Goal: Check status: Check status

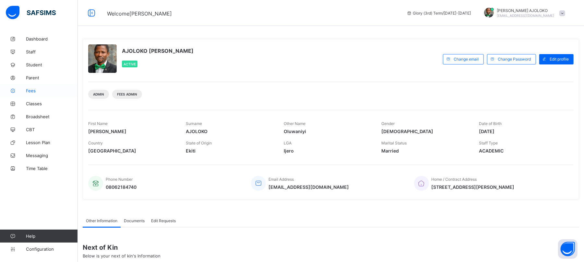
click at [30, 93] on span "Fees" at bounding box center [52, 90] width 52 height 5
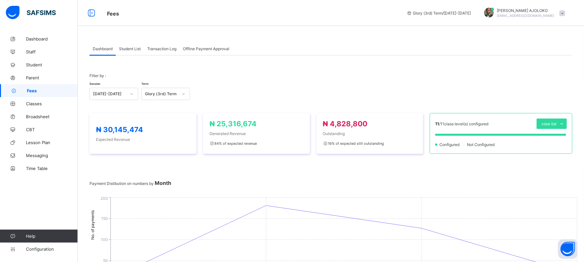
click at [128, 47] on span "Student List" at bounding box center [130, 48] width 22 height 5
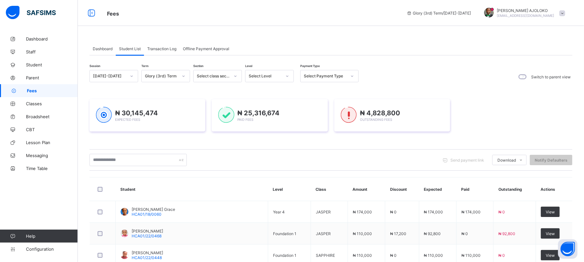
click at [131, 191] on th "Student" at bounding box center [192, 190] width 152 height 24
click at [134, 198] on th "Student" at bounding box center [192, 190] width 152 height 24
click at [147, 190] on th "Student" at bounding box center [192, 190] width 152 height 24
click at [147, 198] on th "Student" at bounding box center [192, 190] width 152 height 24
click at [129, 161] on input "text" at bounding box center [138, 160] width 97 height 12
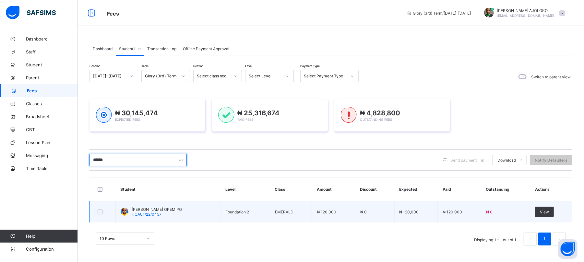
type input "******"
click at [160, 215] on span "HCA01/22/0457" at bounding box center [147, 214] width 30 height 5
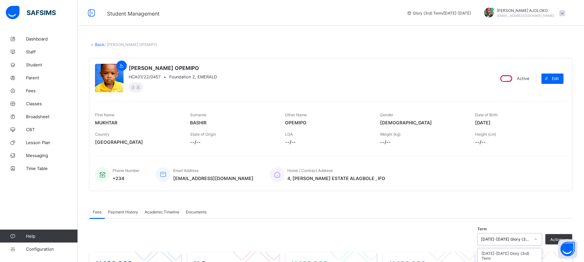
click at [525, 241] on div "option [DATE]-[DATE] Mercy (1st) Term focused, 3 of 21. 21 results available. U…" at bounding box center [510, 240] width 65 height 12
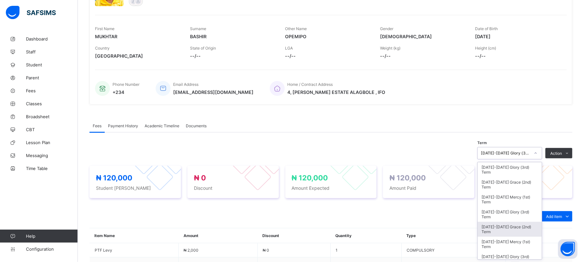
scroll to position [87, 0]
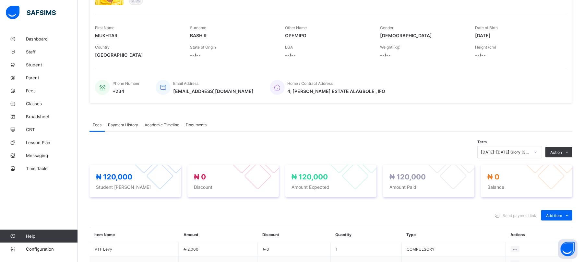
click at [547, 91] on div "Home / Contract Address 4, [PERSON_NAME] ESTATE ALAGBOLE , IFO" at bounding box center [415, 87] width 291 height 21
click at [121, 126] on span "Payment History" at bounding box center [123, 125] width 30 height 5
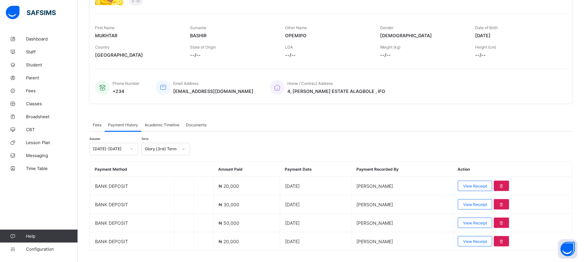
scroll to position [103, 0]
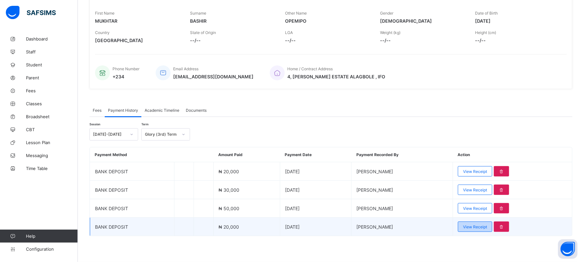
click at [481, 230] on div "View Receipt" at bounding box center [475, 227] width 34 height 10
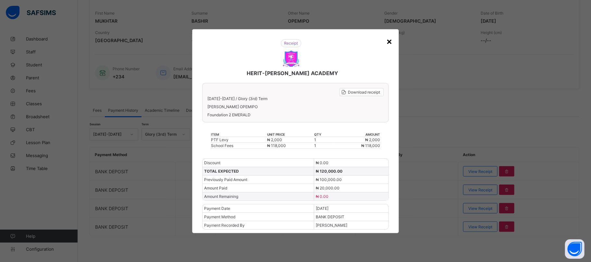
click at [390, 42] on div "×" at bounding box center [389, 41] width 6 height 11
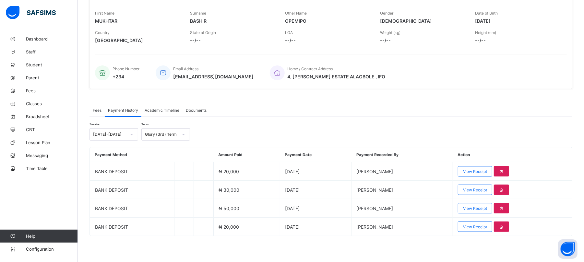
click at [94, 110] on span "Fees" at bounding box center [97, 110] width 9 height 5
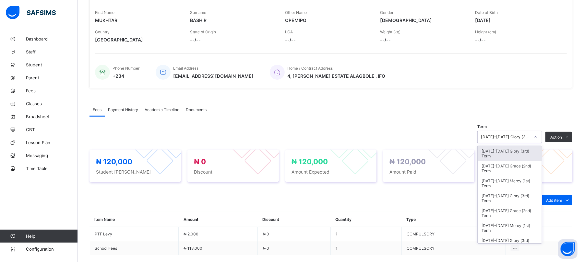
click at [524, 137] on div "[DATE]-[DATE] Glory (3rd) Term" at bounding box center [505, 137] width 49 height 5
click at [521, 168] on div "[DATE]-[DATE] Grace (2nd) Term" at bounding box center [510, 168] width 64 height 15
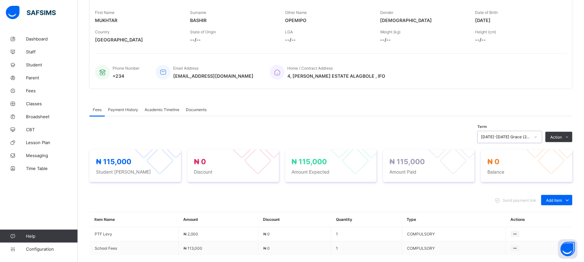
click at [122, 111] on span "Payment History" at bounding box center [123, 109] width 30 height 5
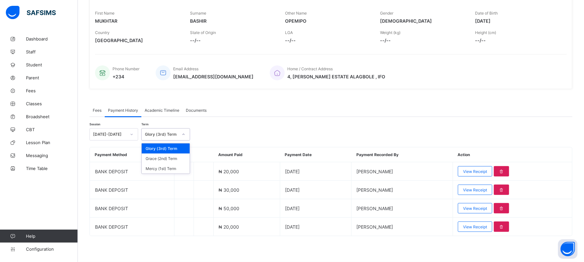
click at [158, 135] on div "Glory (3rd) Term" at bounding box center [161, 134] width 33 height 5
click at [162, 160] on div "Grace (2nd) Term" at bounding box center [166, 159] width 48 height 10
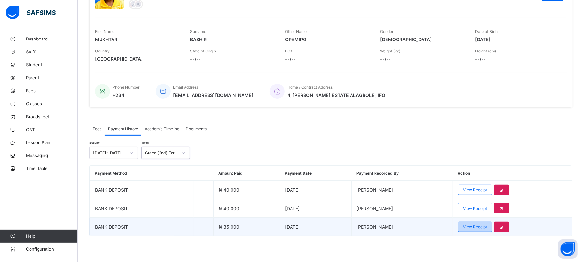
click at [487, 227] on span "View Receipt" at bounding box center [475, 227] width 24 height 5
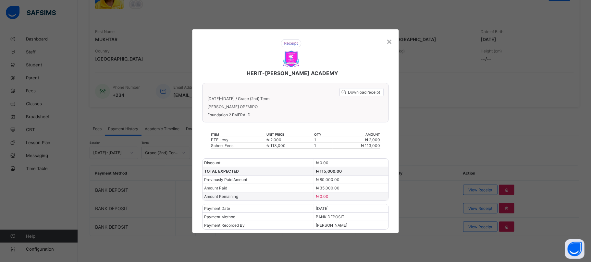
click at [195, 34] on div "HERIT-[PERSON_NAME] ACADEMY Download receipt [DATE]-[DATE] / Grace (2nd) Term […" at bounding box center [295, 131] width 207 height 204
click at [390, 40] on div "×" at bounding box center [389, 41] width 6 height 11
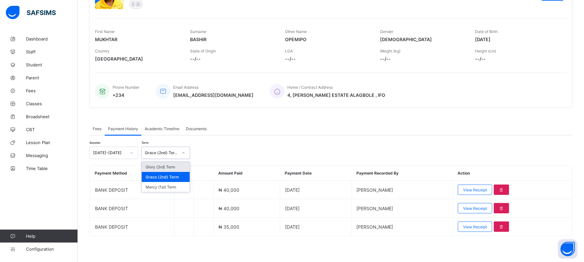
click at [165, 153] on div "Grace (2nd) Term" at bounding box center [161, 153] width 33 height 5
click at [165, 188] on div "Mercy (1st) Term" at bounding box center [166, 187] width 48 height 10
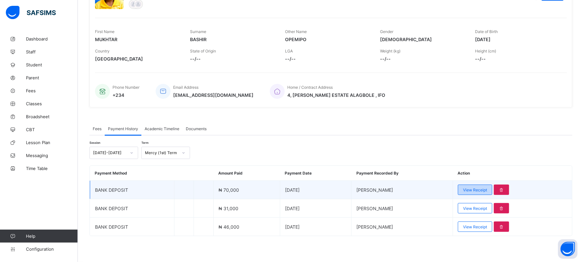
click at [482, 189] on span "View Receipt" at bounding box center [475, 190] width 24 height 5
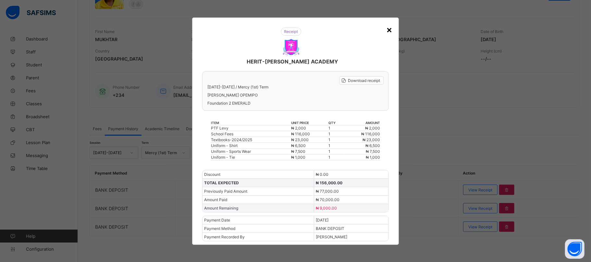
click at [389, 29] on div "×" at bounding box center [389, 29] width 6 height 11
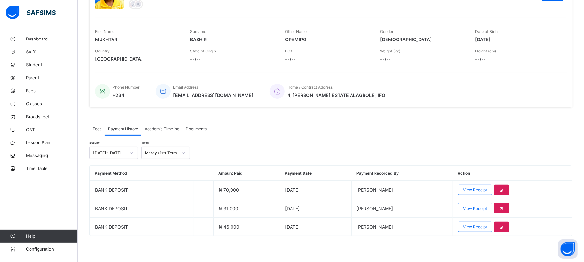
click at [96, 127] on span "Fees" at bounding box center [97, 129] width 9 height 5
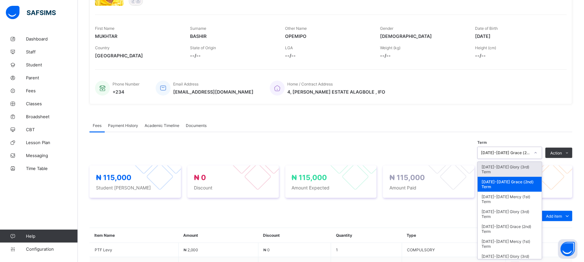
click at [517, 154] on div "[DATE]-[DATE] Grace (2nd) Term" at bounding box center [505, 153] width 49 height 5
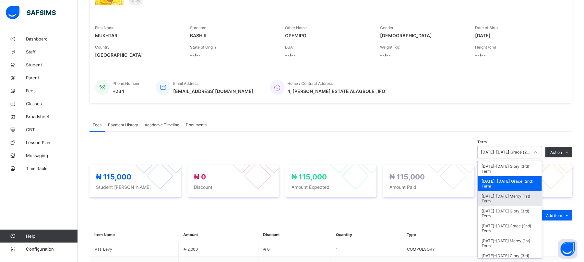
click at [517, 197] on div "[DATE]-[DATE] Mercy (1st) Term" at bounding box center [510, 198] width 64 height 15
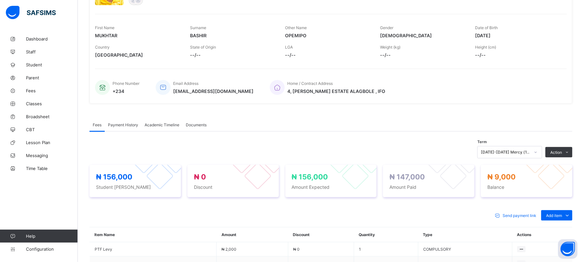
click at [117, 124] on span "Payment History" at bounding box center [123, 125] width 30 height 5
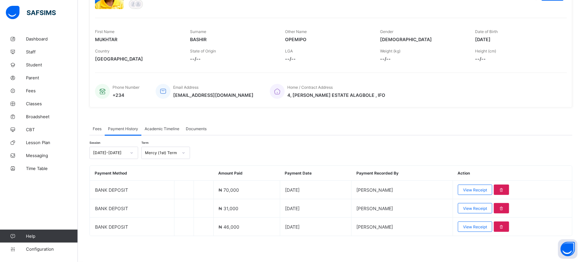
scroll to position [84, 0]
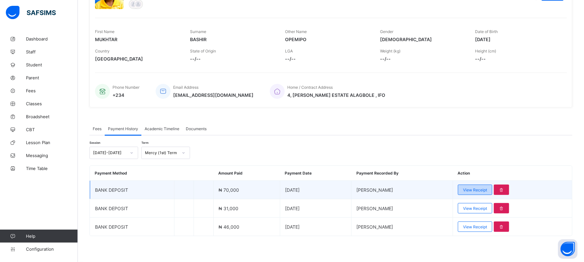
click at [481, 189] on span "View Receipt" at bounding box center [475, 190] width 24 height 5
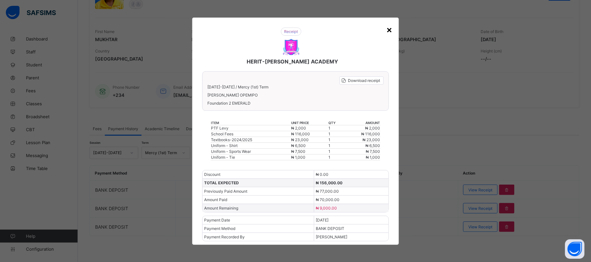
click at [389, 29] on div "×" at bounding box center [389, 29] width 6 height 11
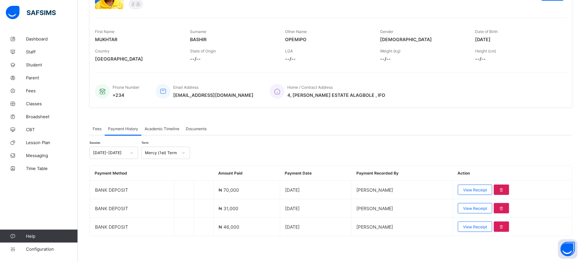
click at [100, 130] on span "Fees" at bounding box center [97, 129] width 9 height 5
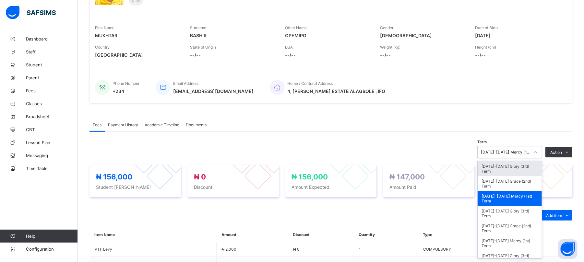
click at [525, 153] on div "[DATE]-[DATE] Mercy (1st) Term" at bounding box center [505, 152] width 49 height 5
click at [522, 211] on div "[DATE]-[DATE] Glory (3rd) Term" at bounding box center [510, 213] width 64 height 15
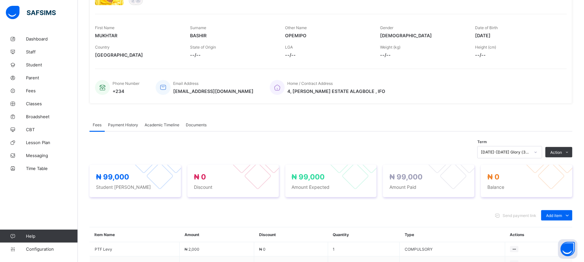
click at [120, 125] on span "Payment History" at bounding box center [123, 125] width 30 height 5
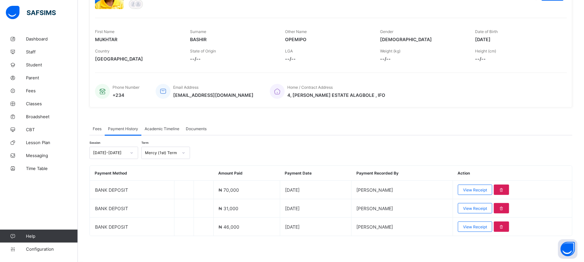
scroll to position [84, 0]
click at [155, 152] on div "Mercy (1st) Term" at bounding box center [161, 153] width 33 height 5
click at [114, 151] on div "[DATE]-[DATE]" at bounding box center [109, 153] width 33 height 5
click at [112, 178] on div "[DATE]-[DATE]" at bounding box center [114, 177] width 48 height 10
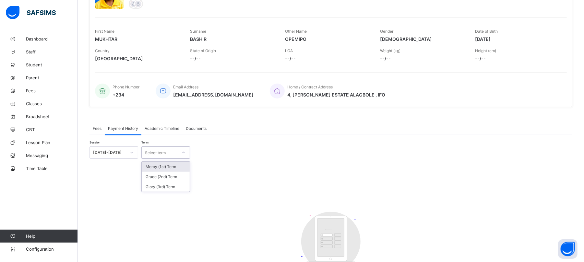
click at [165, 152] on div "Select term" at bounding box center [155, 153] width 21 height 12
click at [166, 186] on div "Glory (3rd) Term" at bounding box center [166, 187] width 48 height 10
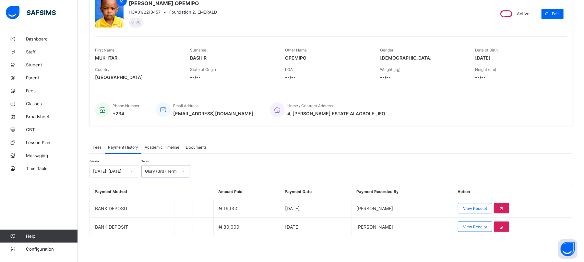
scroll to position [65, 0]
click at [167, 171] on div "Glory (3rd) Term" at bounding box center [161, 171] width 33 height 5
click at [165, 195] on div "Grace (2nd) Term" at bounding box center [166, 196] width 48 height 10
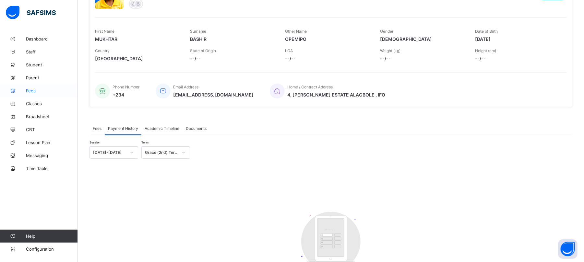
click at [31, 90] on span "Fees" at bounding box center [52, 90] width 52 height 5
